Goal: Navigation & Orientation: Find specific page/section

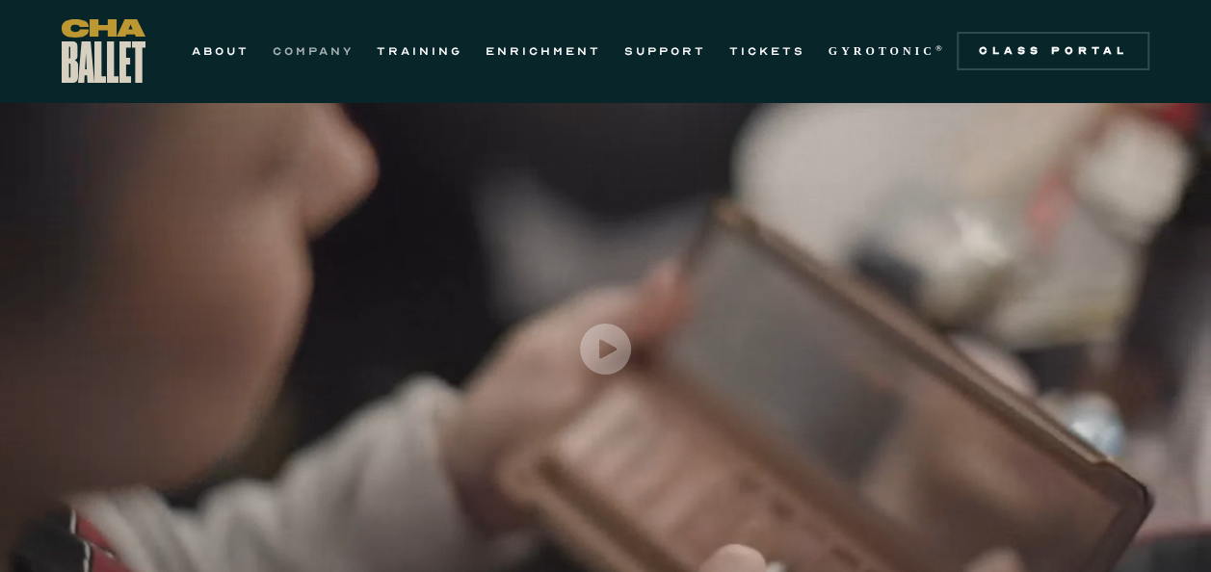
click at [305, 54] on link "COMPANY" at bounding box center [313, 50] width 81 height 23
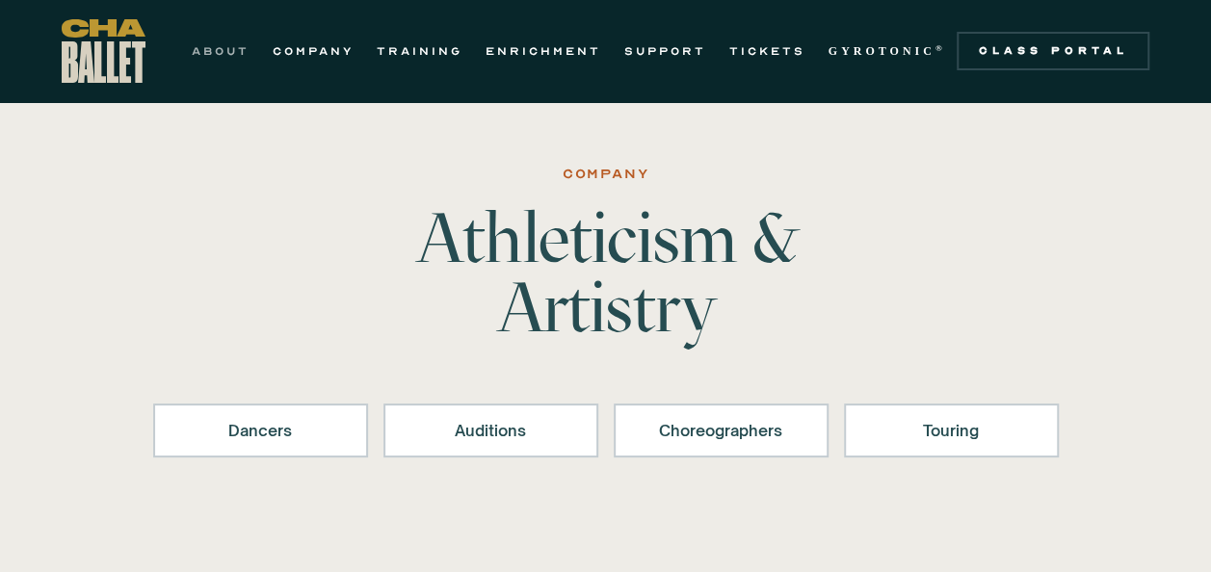
click at [227, 52] on link "ABOUT" at bounding box center [221, 50] width 58 height 23
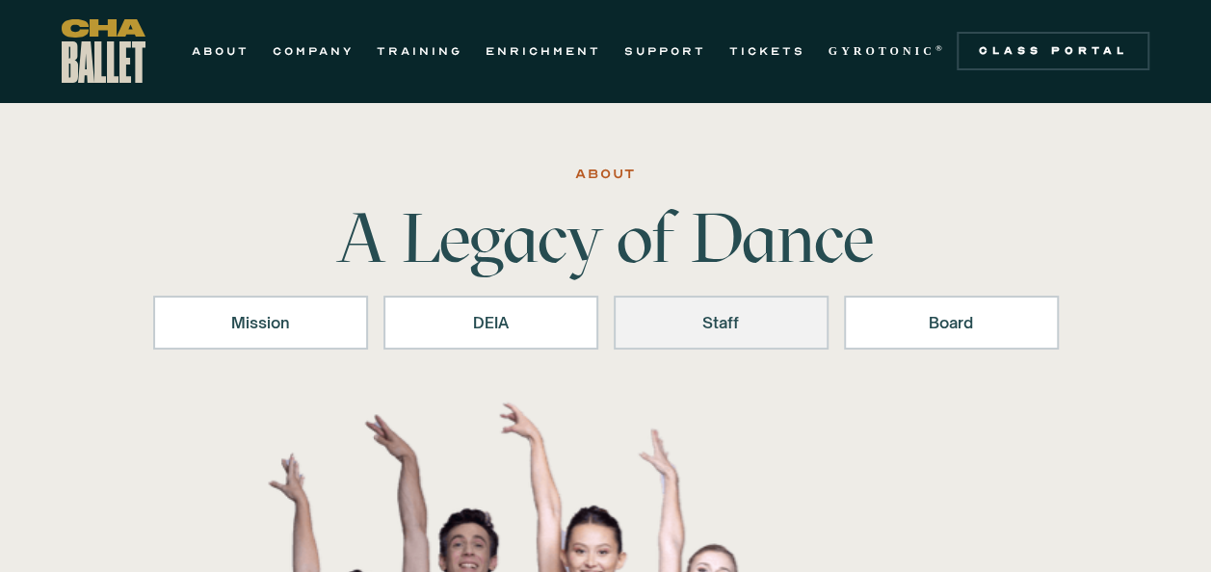
click at [705, 332] on div "Staff" at bounding box center [721, 322] width 165 height 23
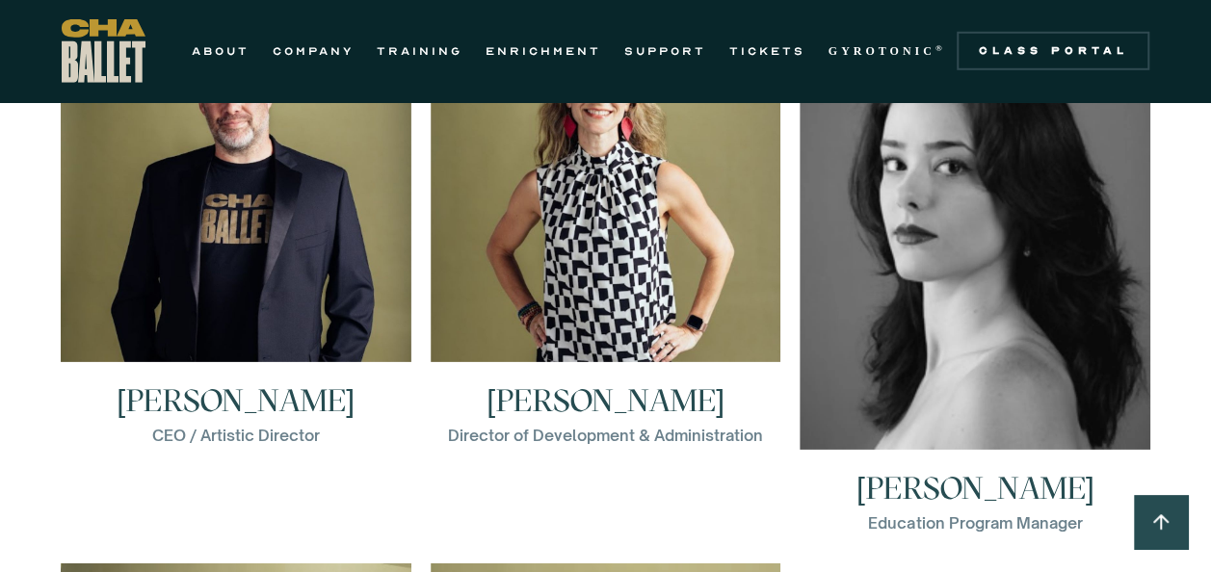
scroll to position [2856, 0]
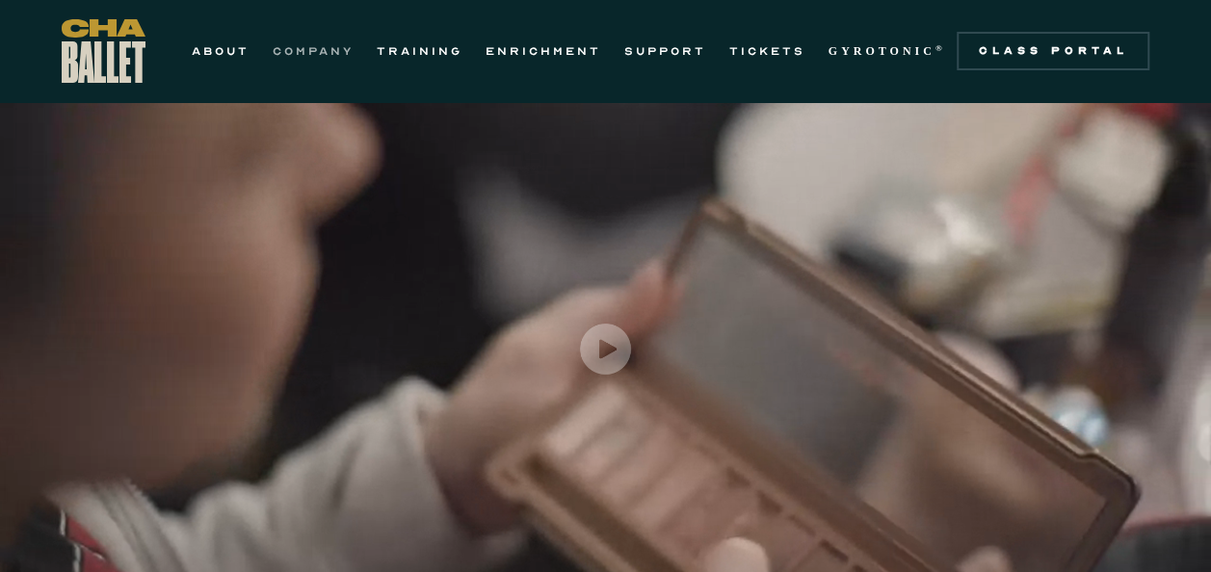
click at [315, 42] on link "COMPANY" at bounding box center [313, 50] width 81 height 23
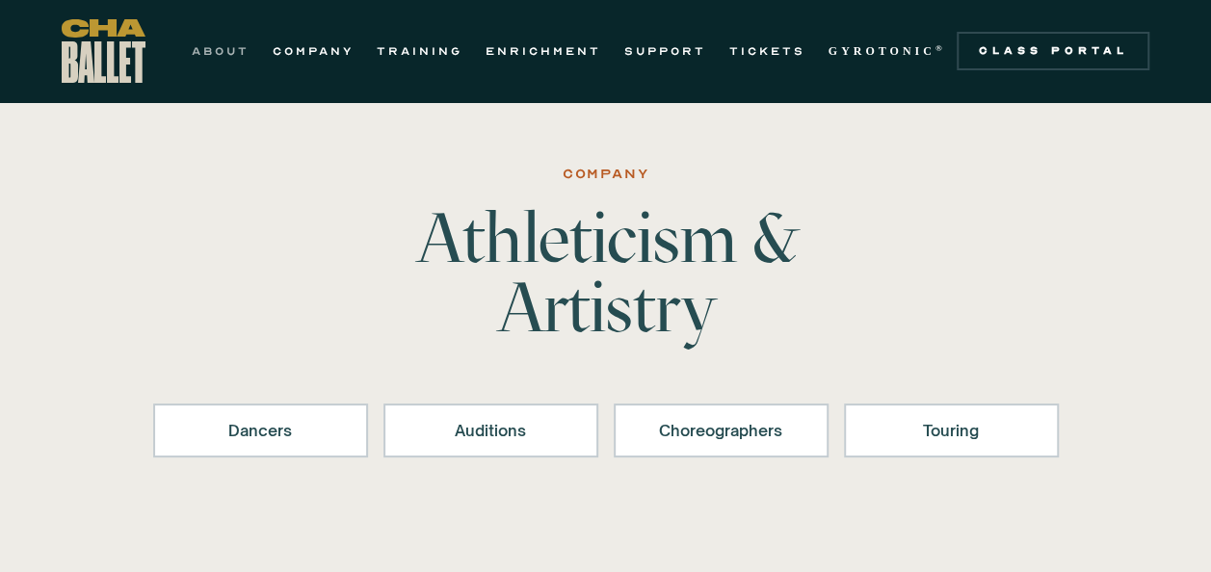
click at [224, 50] on link "ABOUT" at bounding box center [221, 50] width 58 height 23
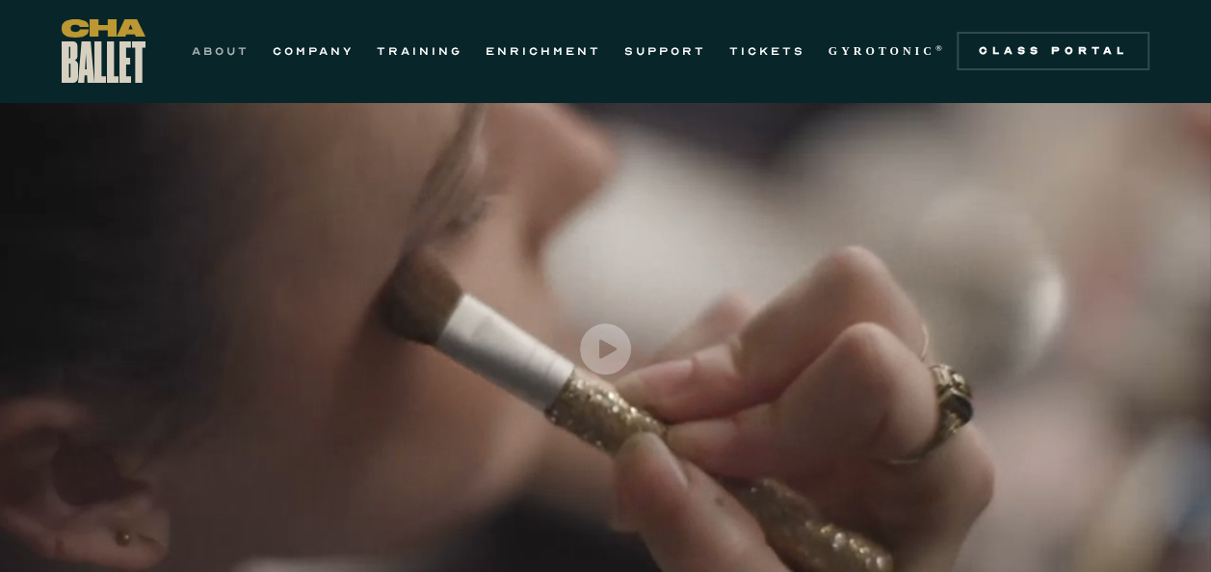
click at [209, 56] on link "ABOUT" at bounding box center [221, 50] width 58 height 23
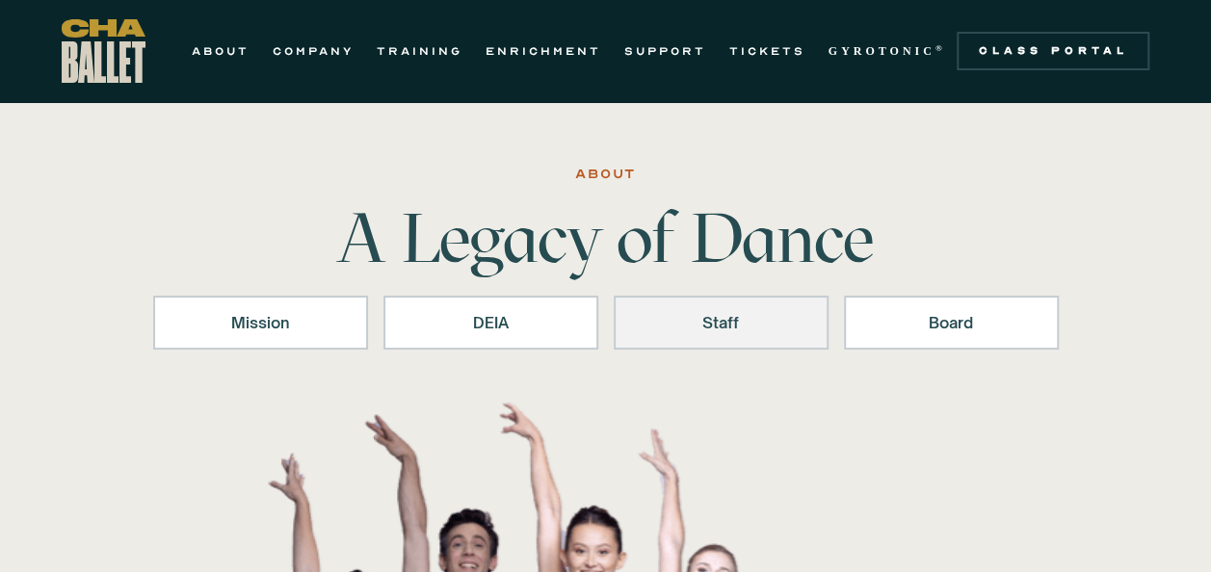
click at [699, 307] on link "Staff" at bounding box center [721, 323] width 215 height 54
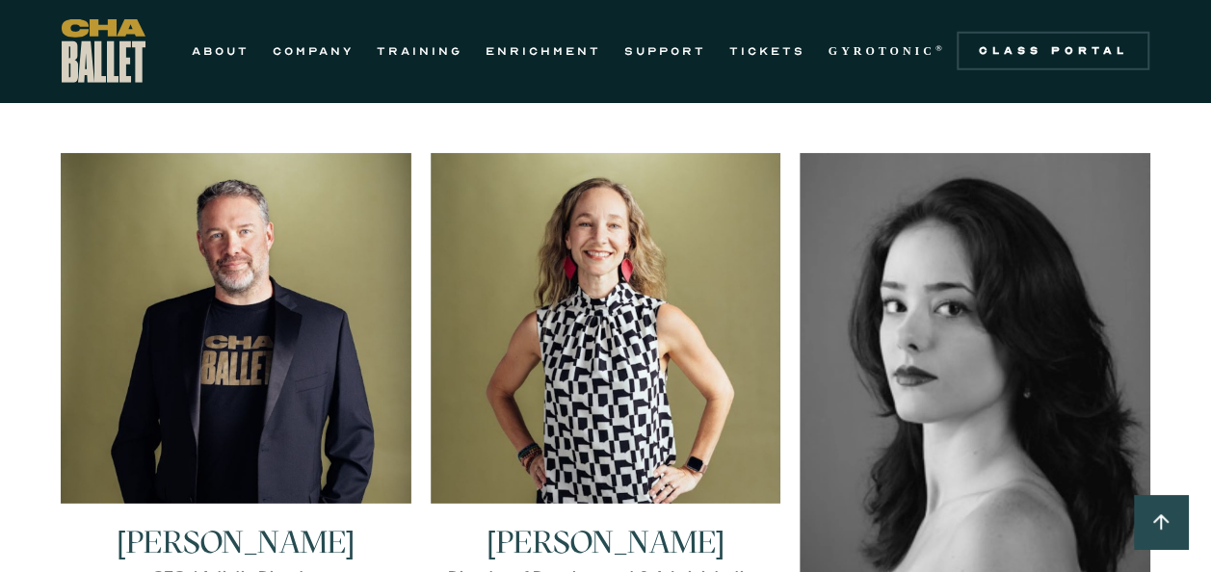
scroll to position [2844, 0]
